Goal: Task Accomplishment & Management: Manage account settings

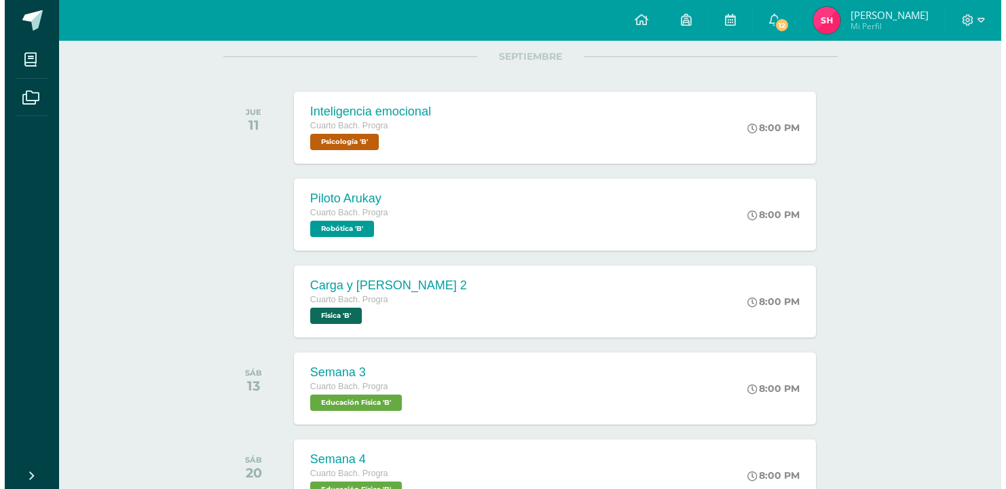
scroll to position [179, 0]
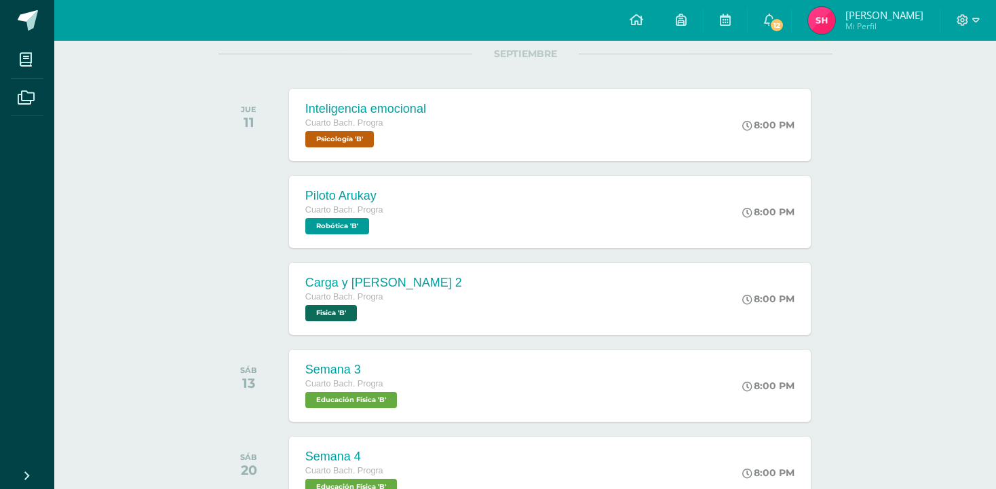
click at [429, 282] on div "Carga y Ley de Ohm 2 Cuarto Bach. Progra Fisica 'B'" at bounding box center [383, 299] width 189 height 72
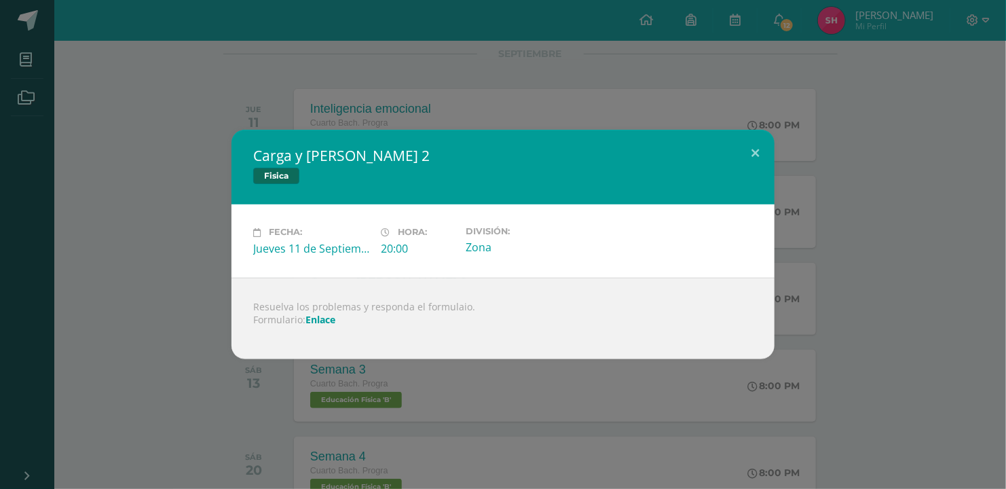
click at [321, 322] on link "Enlace" at bounding box center [320, 319] width 30 height 13
click at [487, 362] on div "Carga y Ley de Ohm 2 Fisica Fecha: Jueves 11 de Septiembre Hora: 20:00 División…" at bounding box center [503, 244] width 1006 height 489
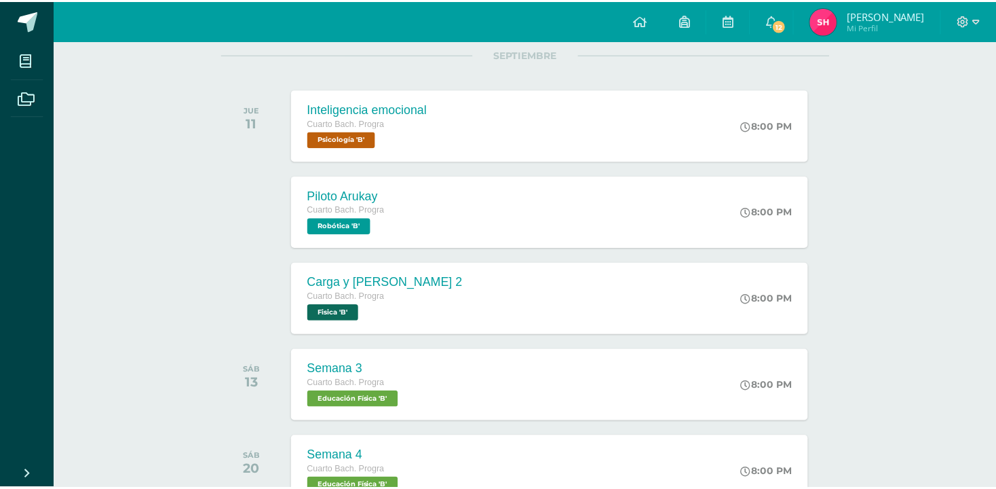
scroll to position [0, 0]
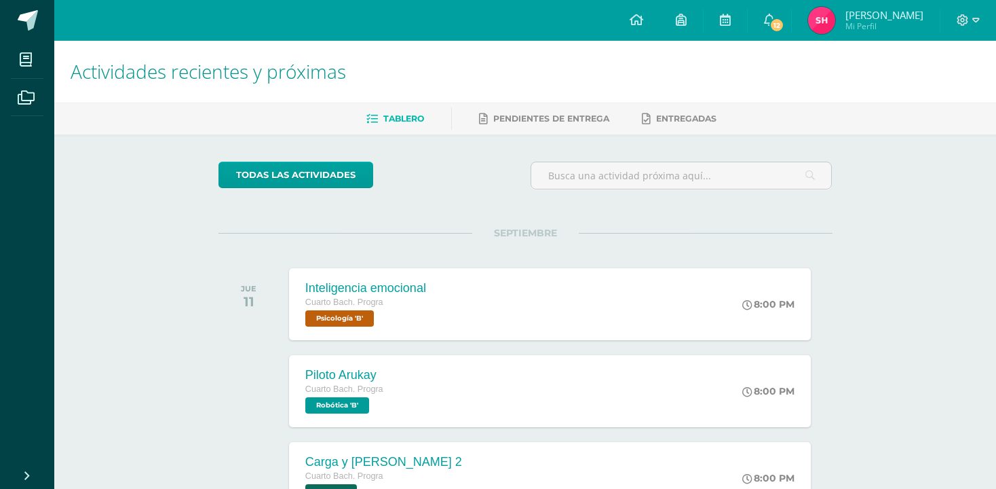
click at [487, 113] on span "Pendientes de entrega" at bounding box center [551, 118] width 116 height 10
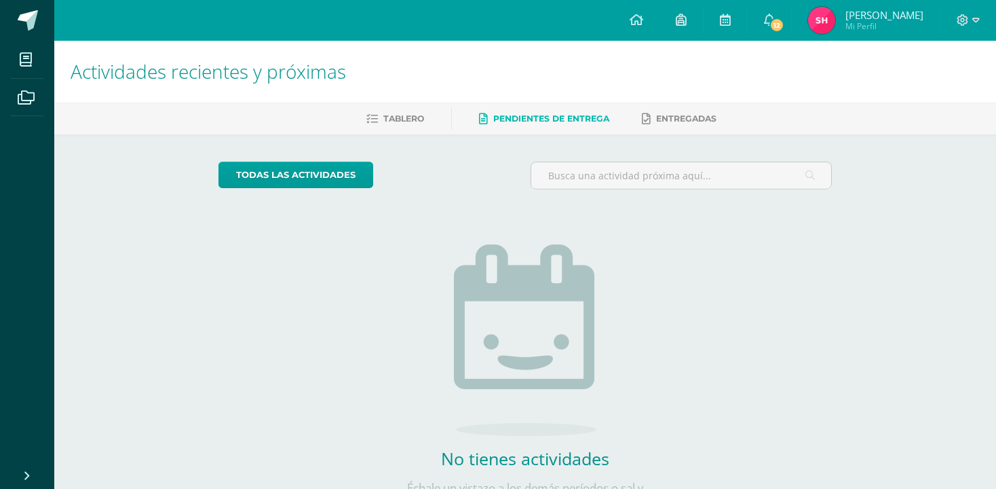
click at [725, 17] on icon at bounding box center [725, 20] width 11 height 12
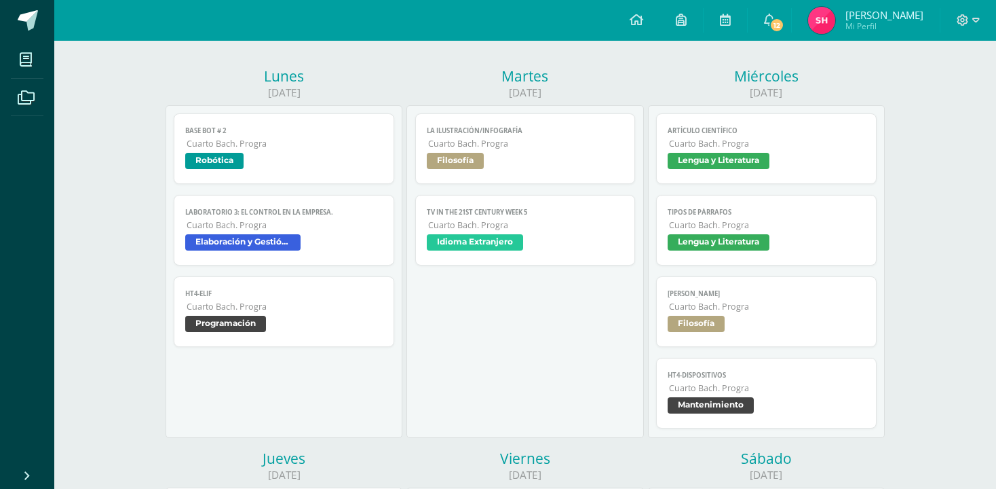
scroll to position [156, 0]
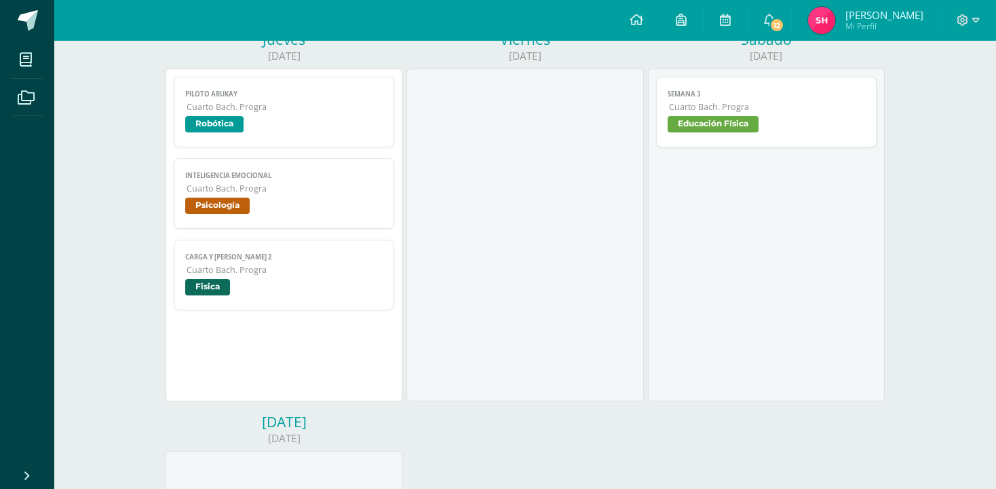
scroll to position [581, 0]
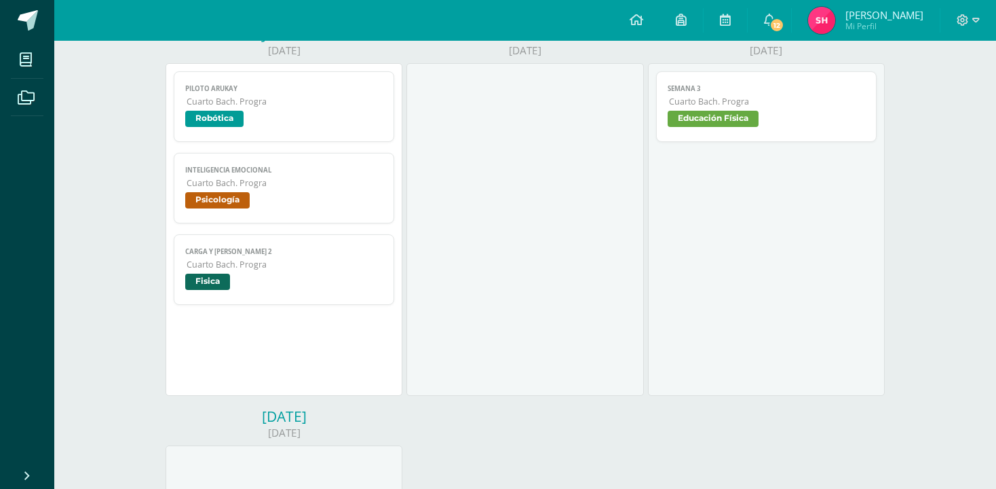
click at [271, 270] on span "Cuarto Bach. Progra" at bounding box center [285, 265] width 196 height 12
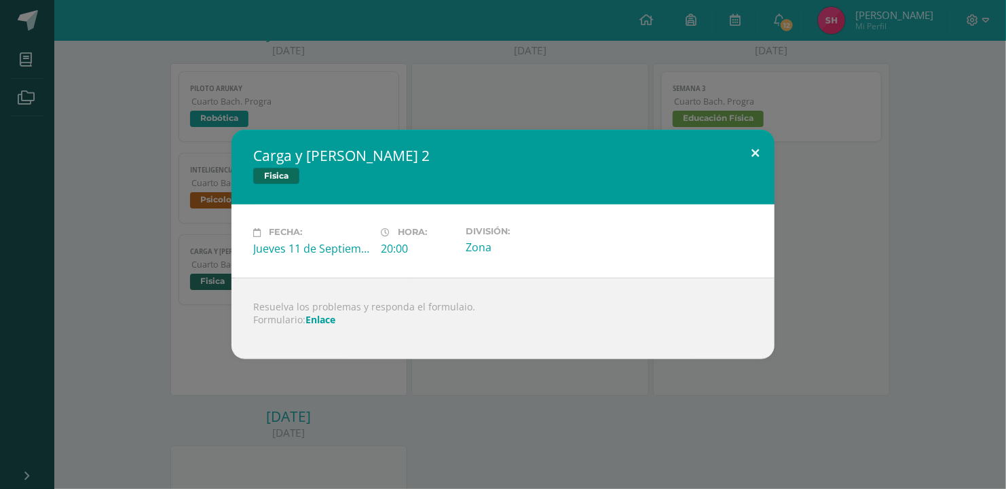
click at [750, 159] on button at bounding box center [755, 153] width 39 height 46
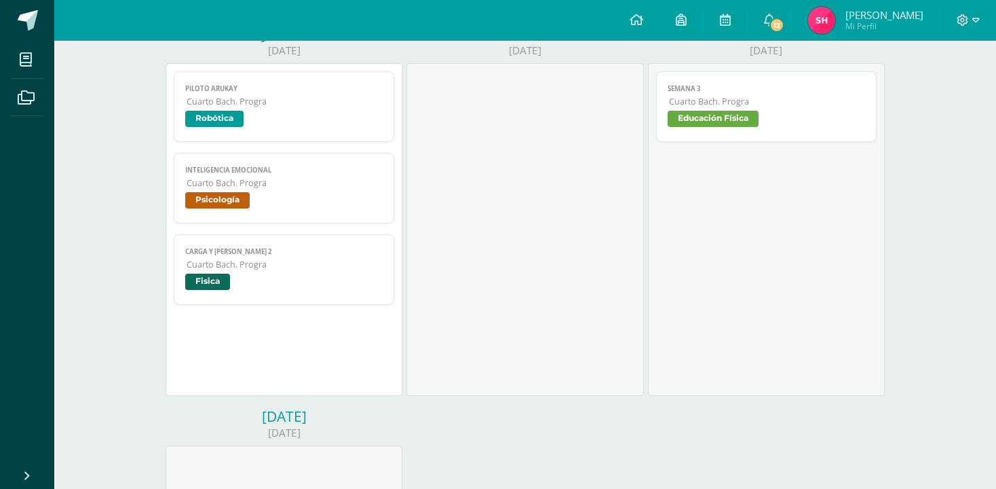
click at [776, 37] on link "12" at bounding box center [769, 20] width 43 height 41
